Goal: Obtain resource: Download file/media

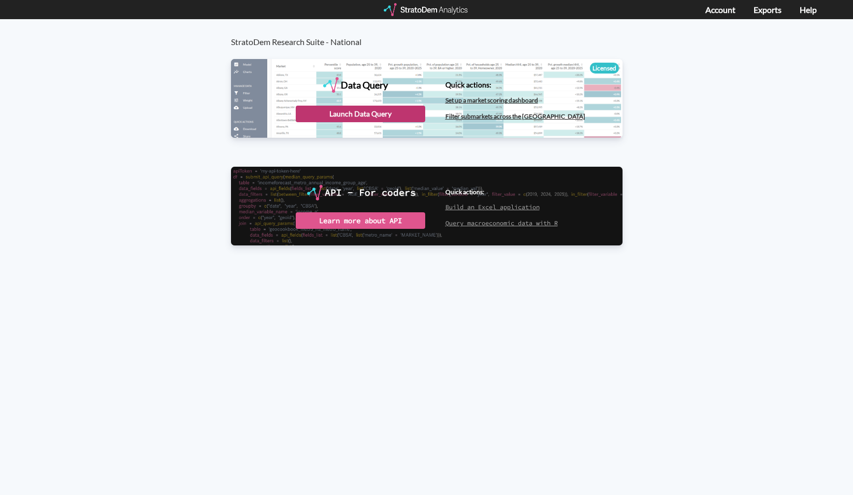
click at [391, 117] on div "Launch Data Query" at bounding box center [360, 114] width 129 height 17
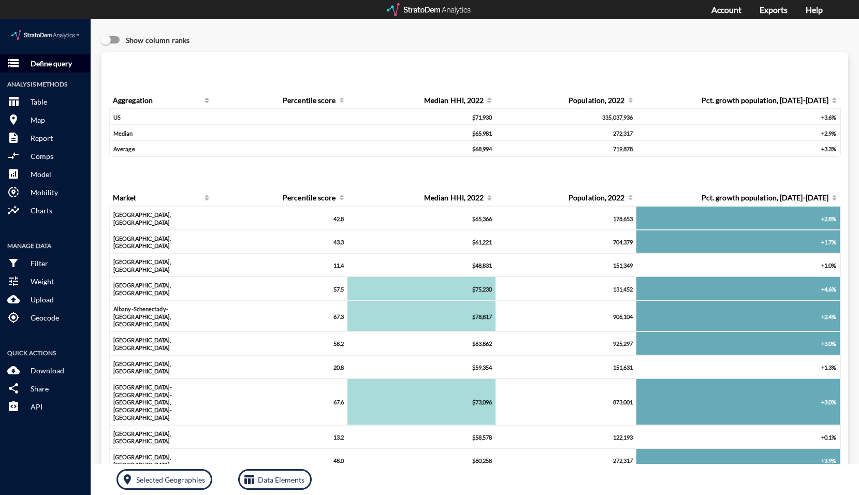
click p "Define query"
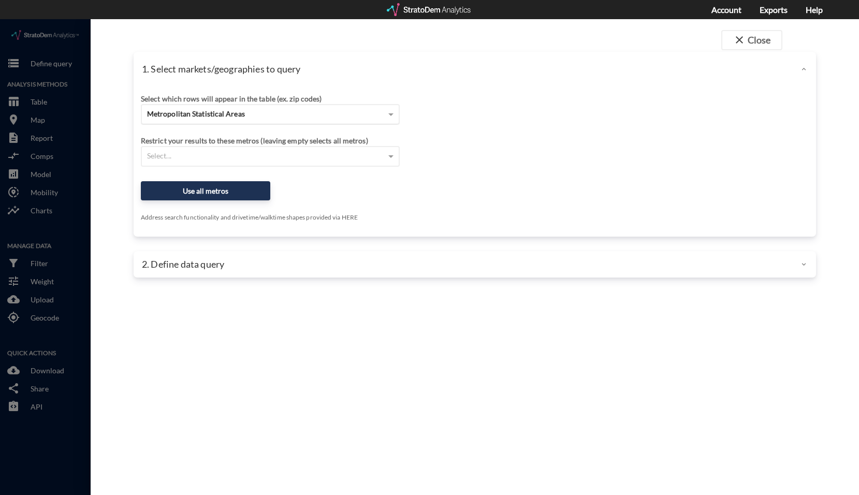
click span "Metropolitan Statistical Areas"
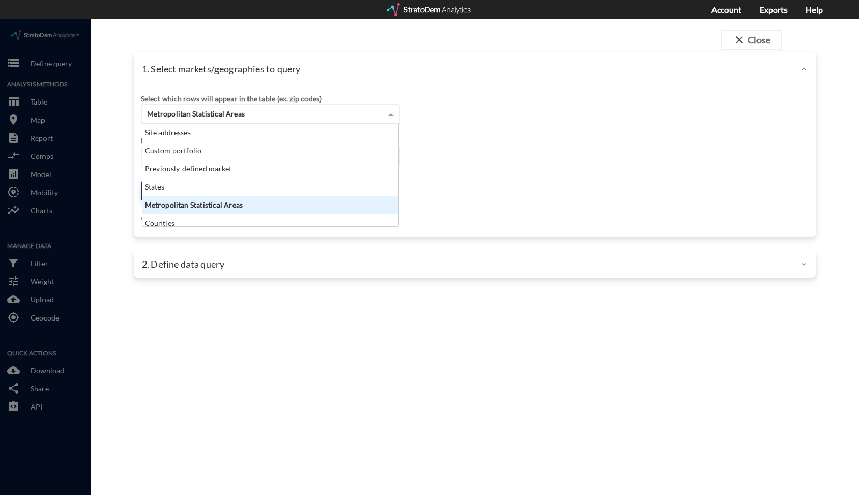
scroll to position [95, 250]
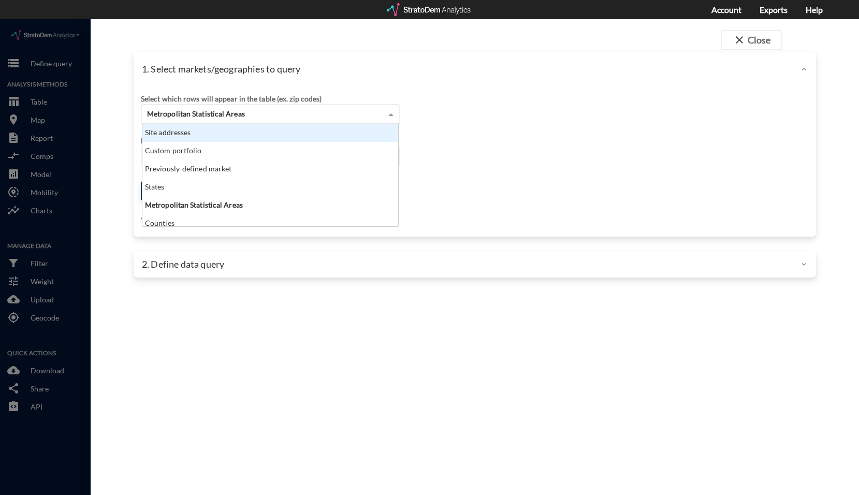
click div "Site addresses"
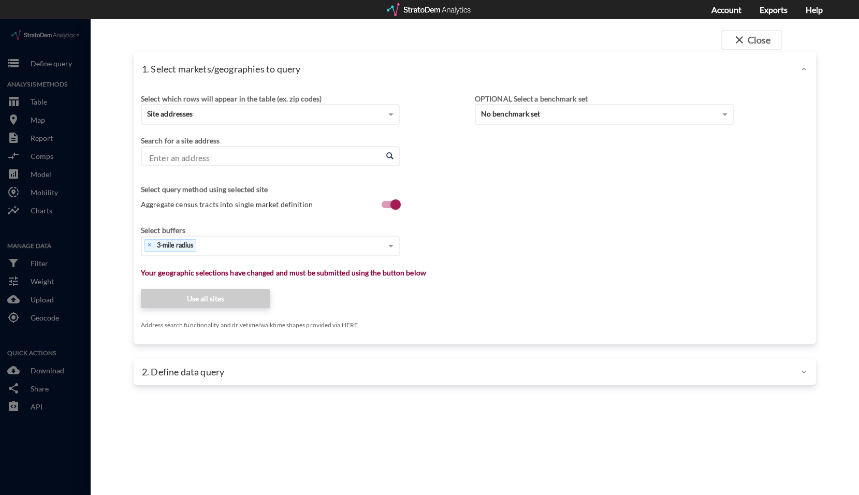
click div "close Close 1. Select markets/geographies to query Select which rows will appea…"
click input "Enter an address"
paste input "3401 Desoto Road, Sarasota FL 34243"
click li "3401 Desoto Rd, Sarasota, Florida"
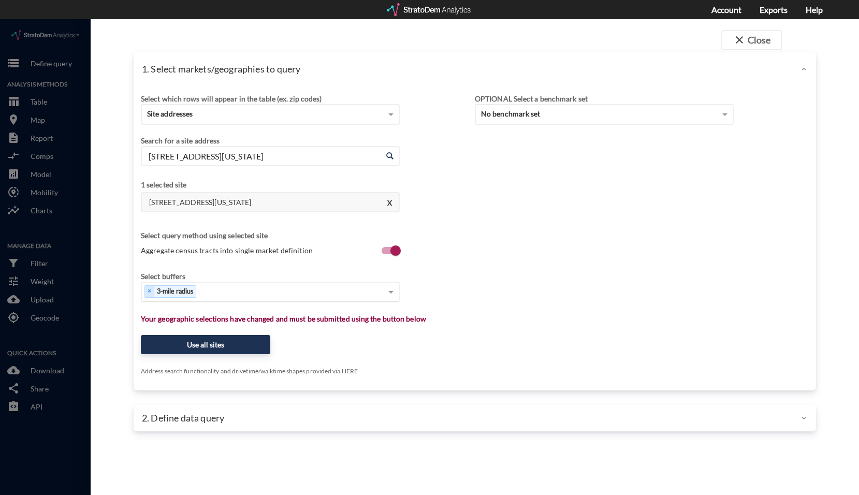
type input "3401 Desoto Rd, Sarasota, Florida"
click div "Select..."
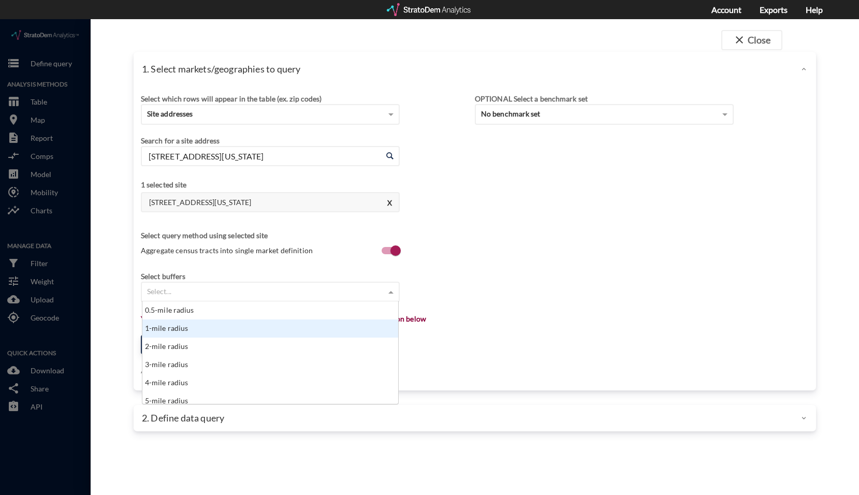
click div "1-mile radius"
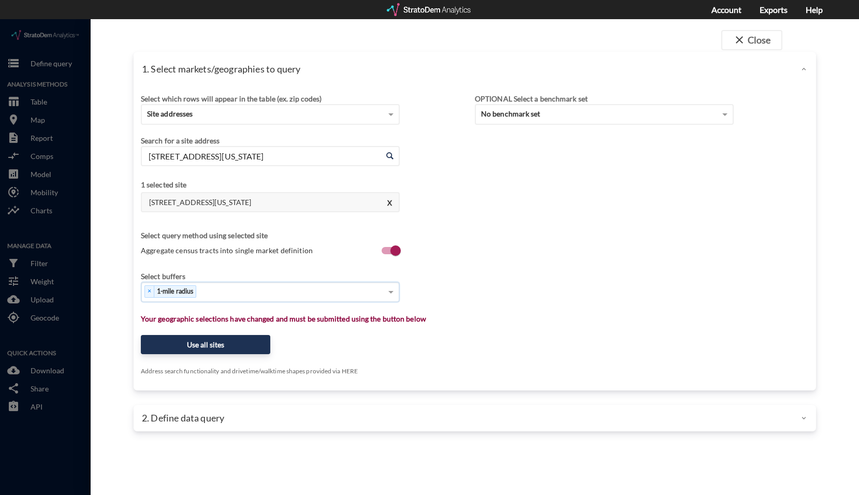
click div "× 1-mile radius"
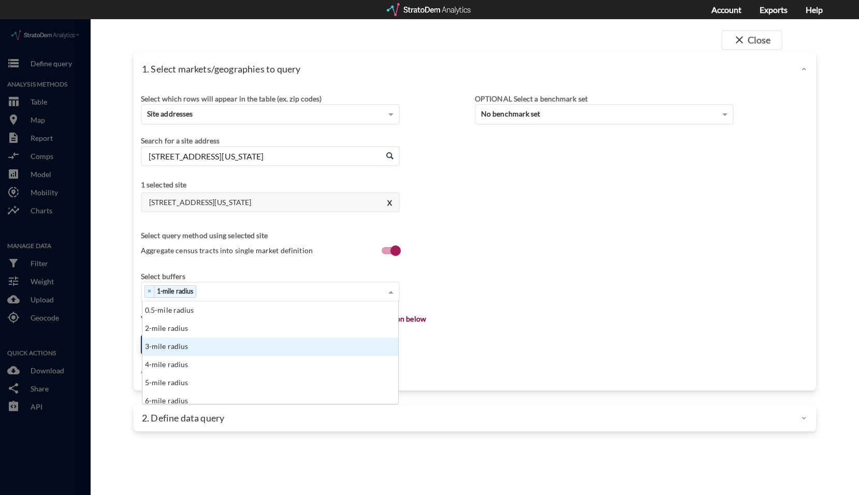
click div "3-mile radius"
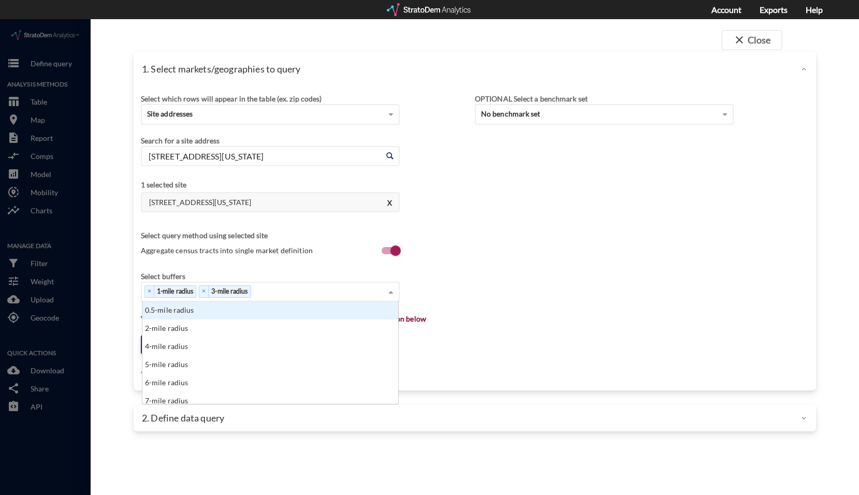
click div "× 1-mile radius × 3-mile radius"
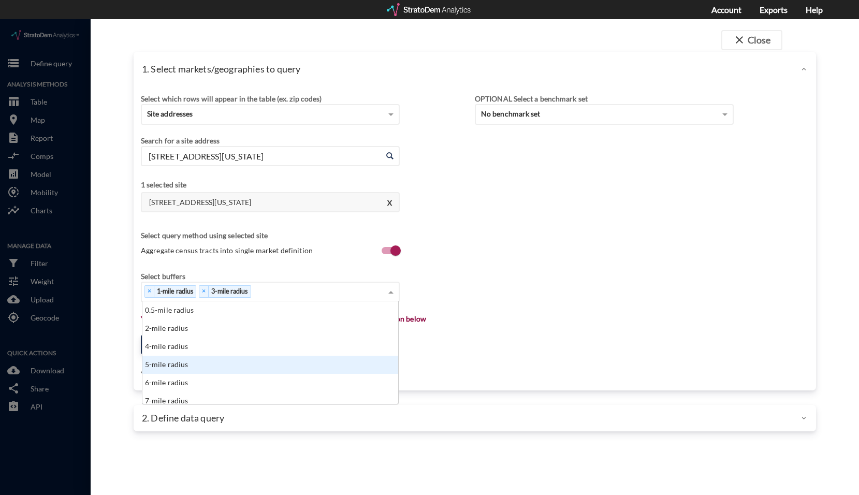
click div "5-mile radius"
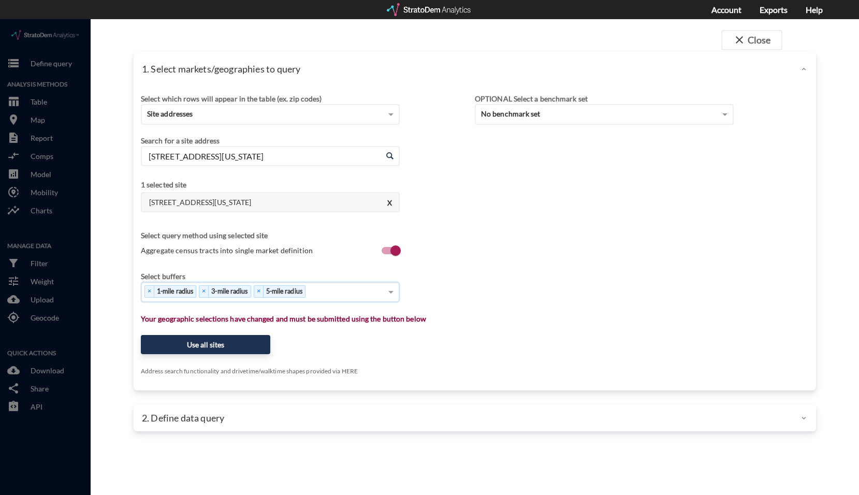
click div "× 1-mile radius × 3-mile radius × 5-mile radius"
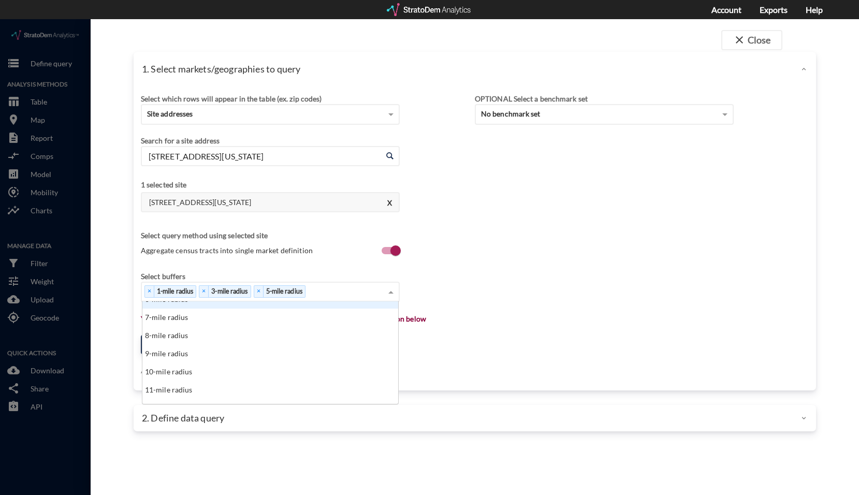
scroll to position [104, 0]
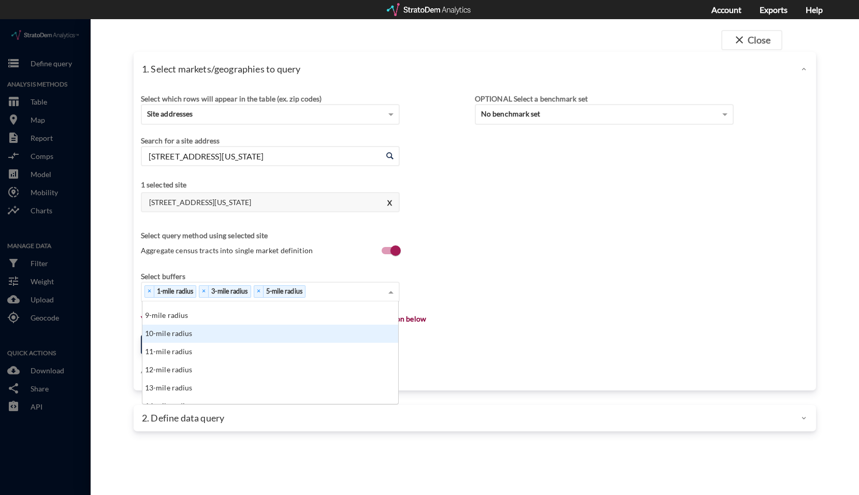
click div "10-mile radius"
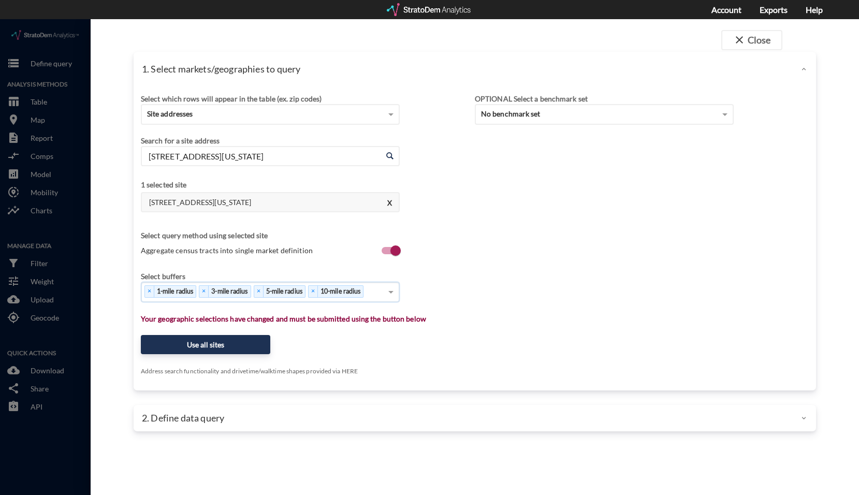
click div "× 1-mile radius × 3-mile radius × 5-mile radius × 10-mile radius"
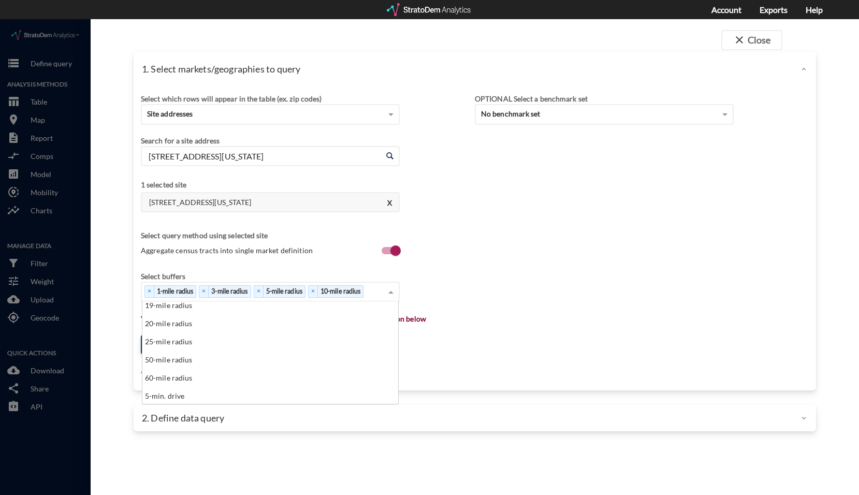
scroll to position [363, 0]
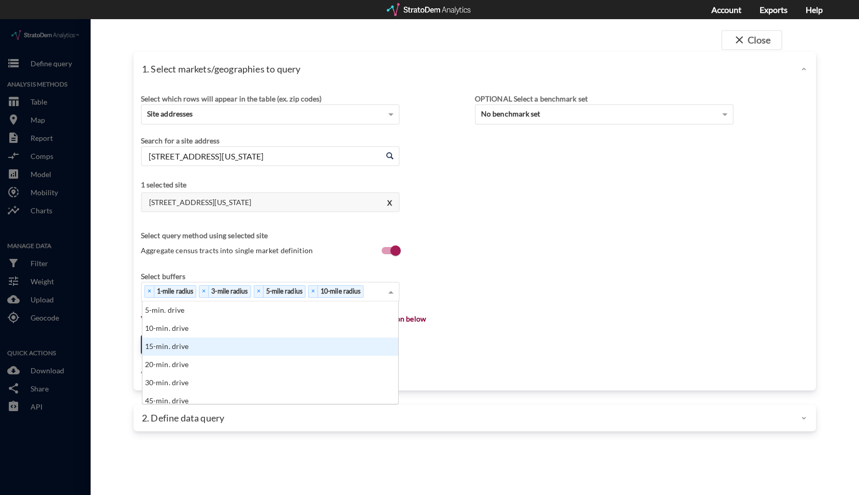
click div "15-min. drive"
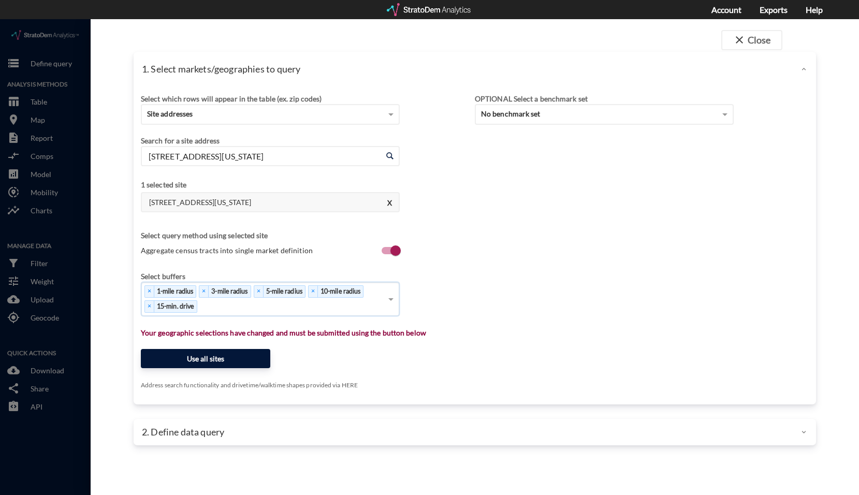
click button "Use all sites"
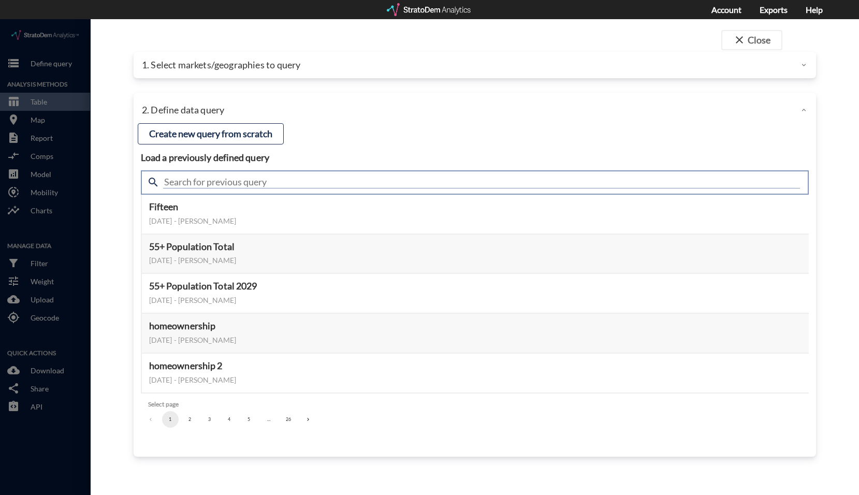
click input "text"
type input "active"
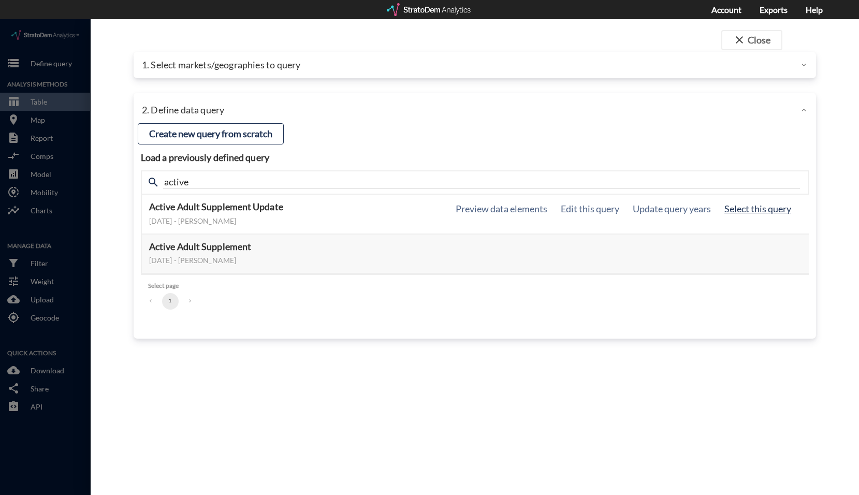
click button "Select this query"
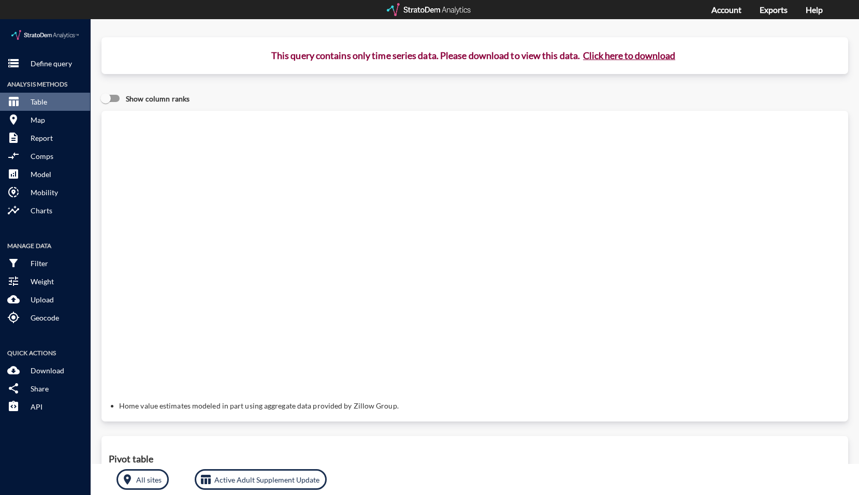
click button "Click here to download"
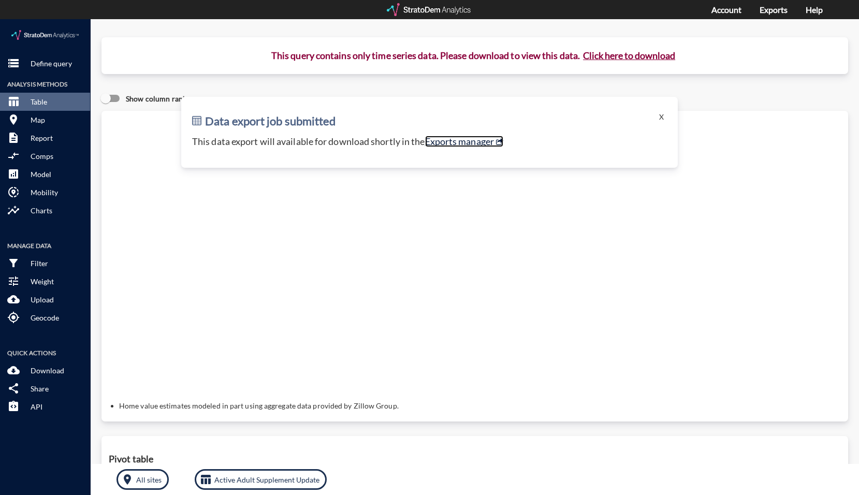
click link "Exports manager"
click button "X"
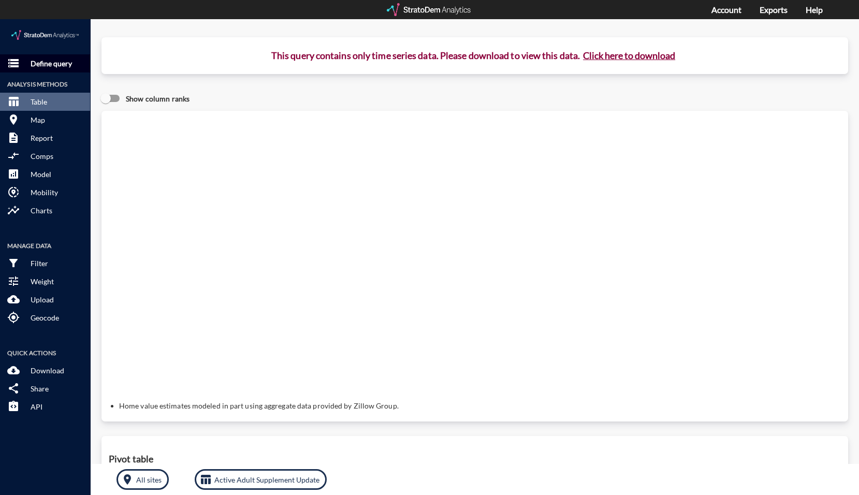
click p "Define query"
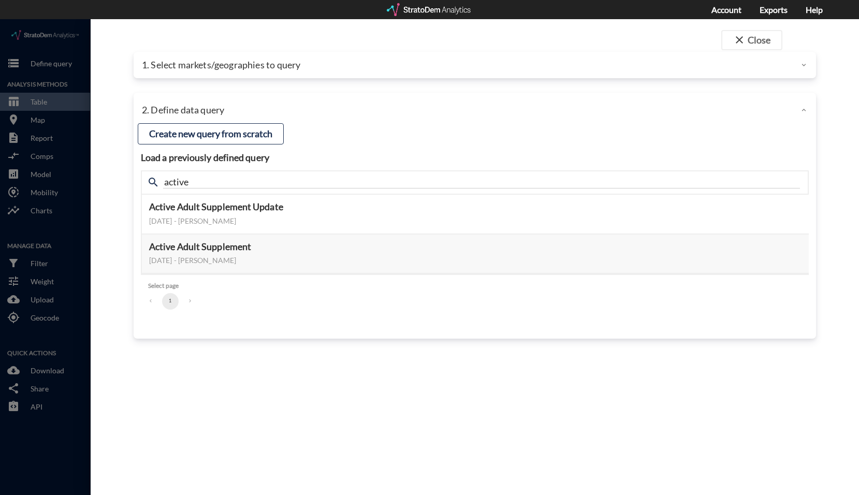
click div "1. Select markets/geographies to query"
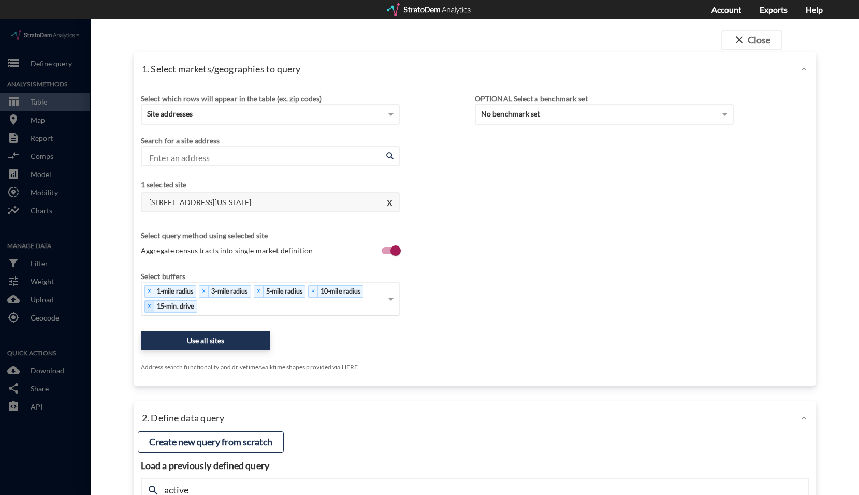
scroll to position [1, 0]
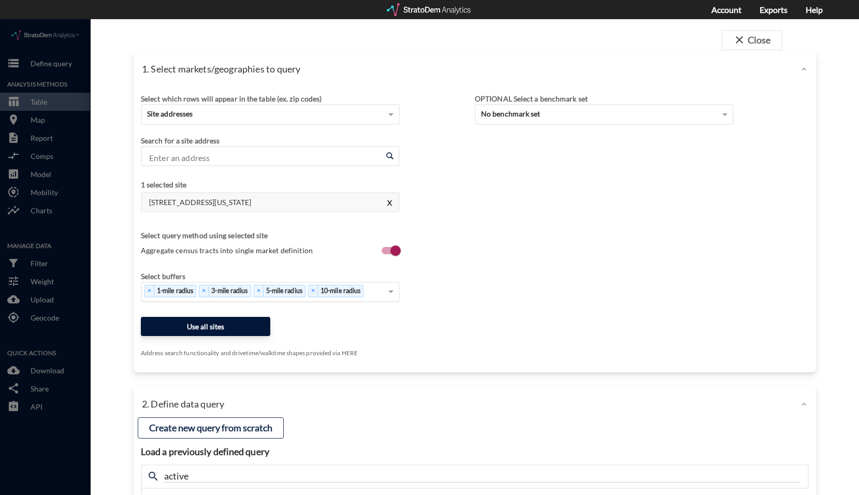
click button "Use all sites"
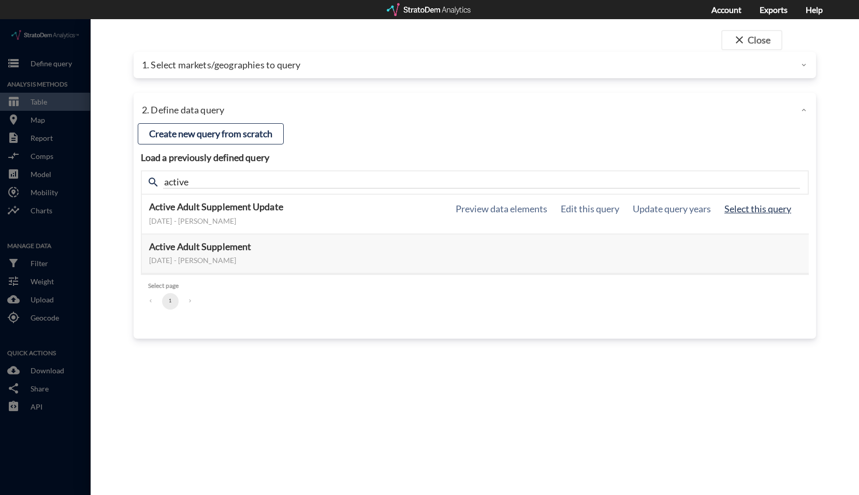
click button "Select this query"
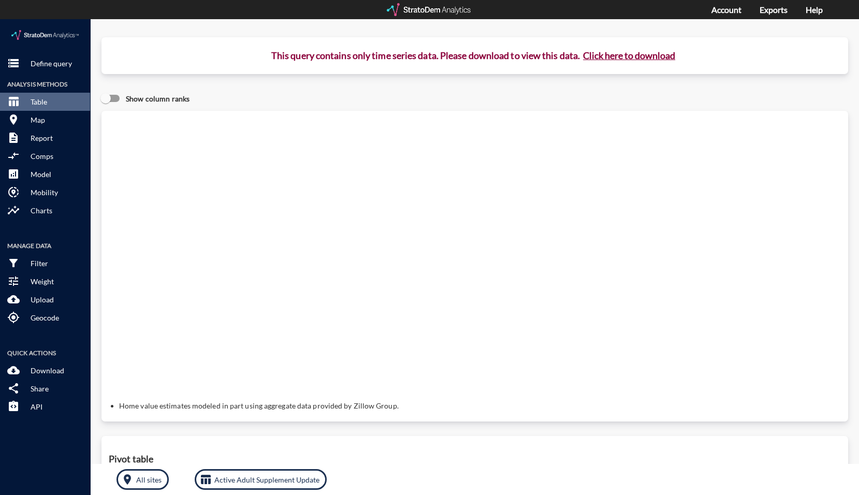
click button "Click here to download"
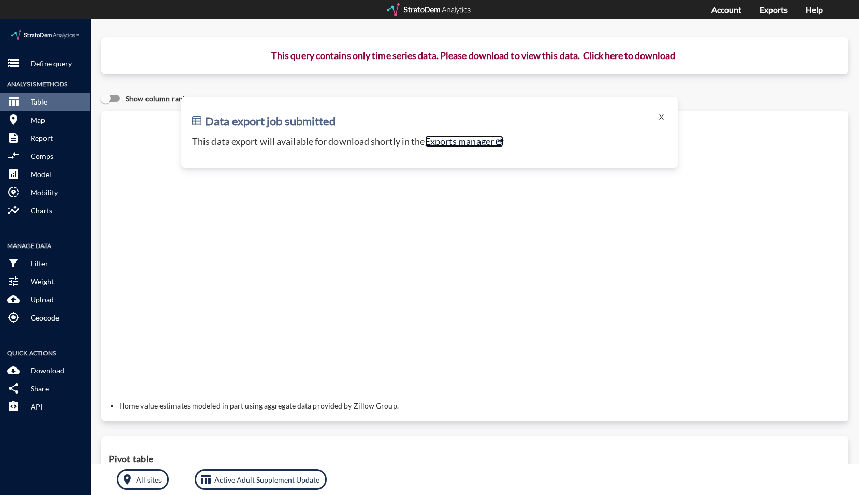
click link "Exports manager"
click button "X"
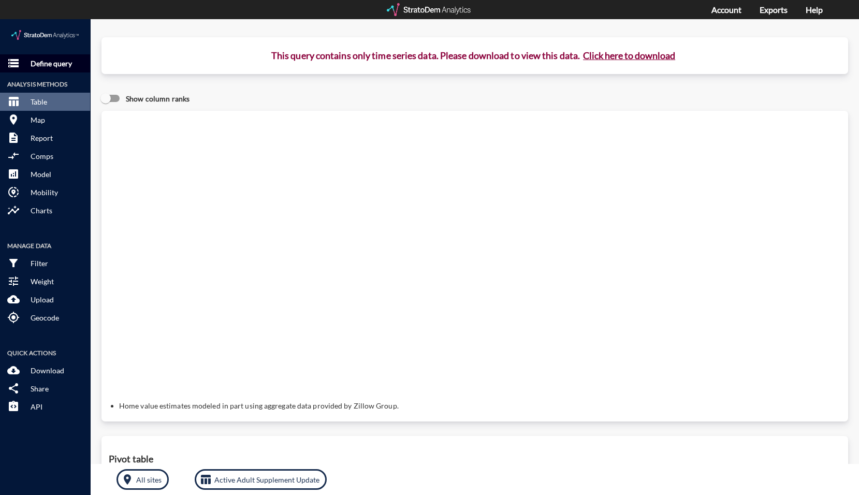
click p "Define query"
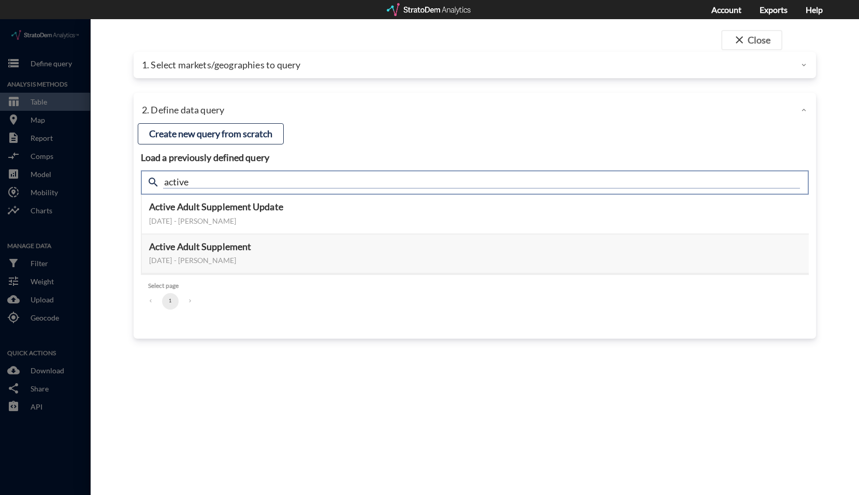
drag, startPoint x: 197, startPoint y: 157, endPoint x: 104, endPoint y: 157, distance: 93.2
click div "close Close 1. Select markets/geographies to query Select which rows will appea…"
type input "housing"
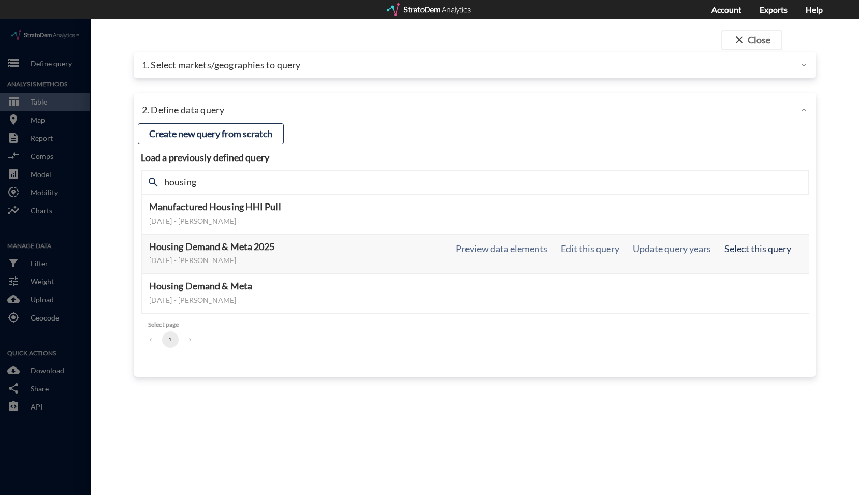
click button "Select this query"
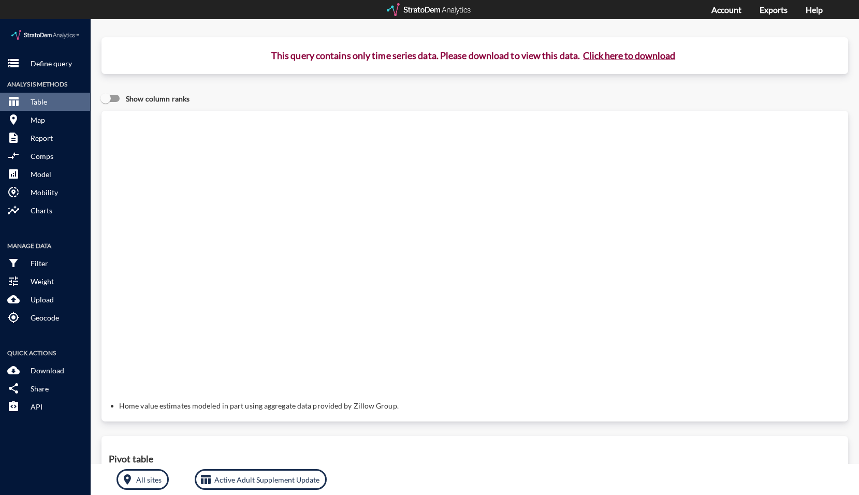
click button "Click here to download"
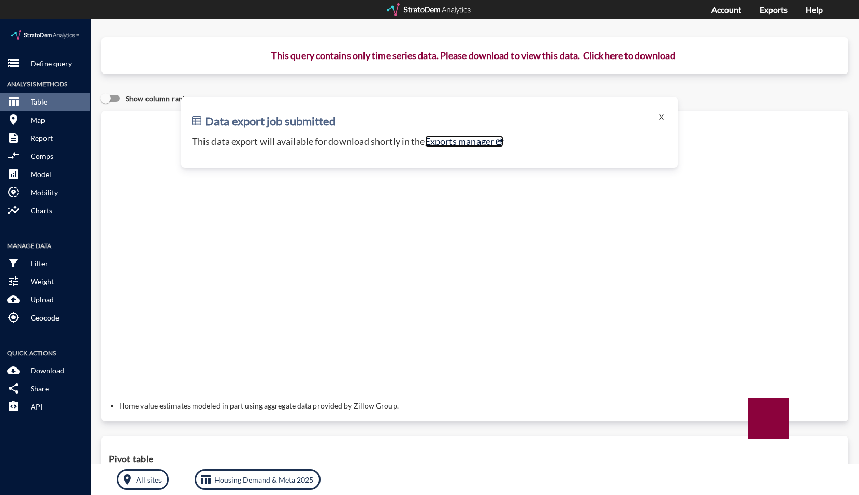
click link "Exports manager"
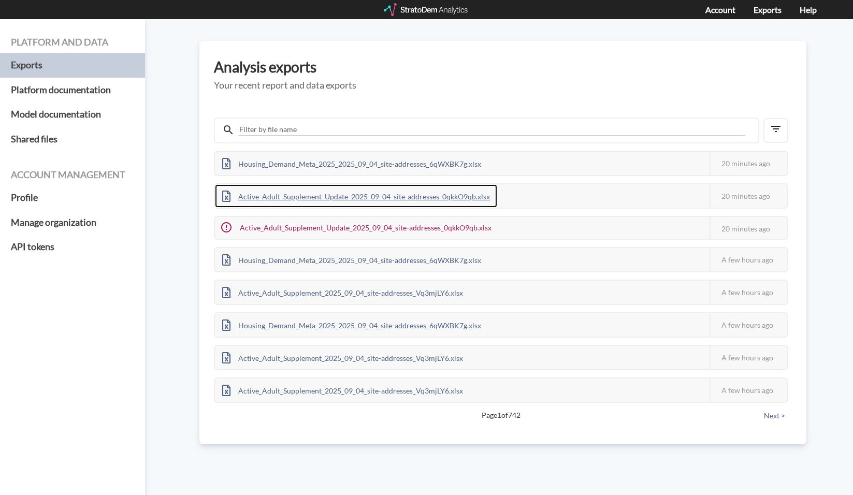
click at [322, 193] on div "Active_Adult_Supplement_Update_2025_09_04_site-addresses_0qkkO9qb.xlsx" at bounding box center [356, 195] width 282 height 23
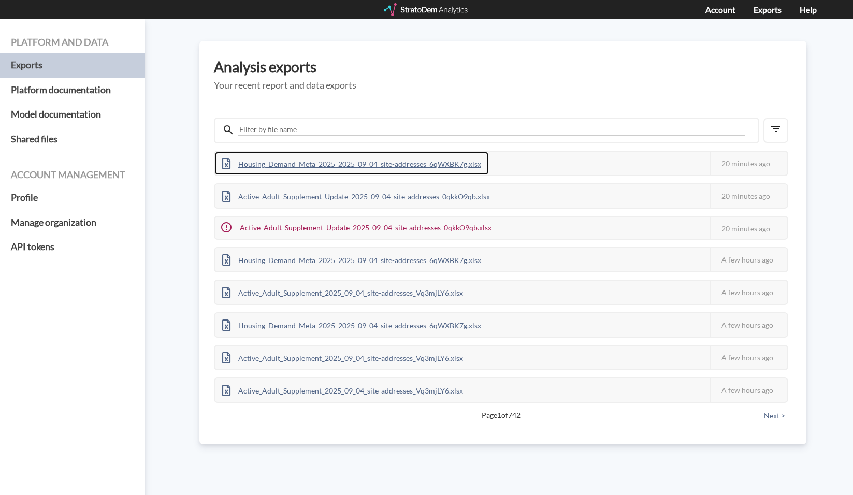
click at [279, 165] on div "Housing_Demand_Meta_2025_2025_09_04_site-addresses_6qWXBK7g.xlsx" at bounding box center [351, 163] width 273 height 23
